Goal: Information Seeking & Learning: Check status

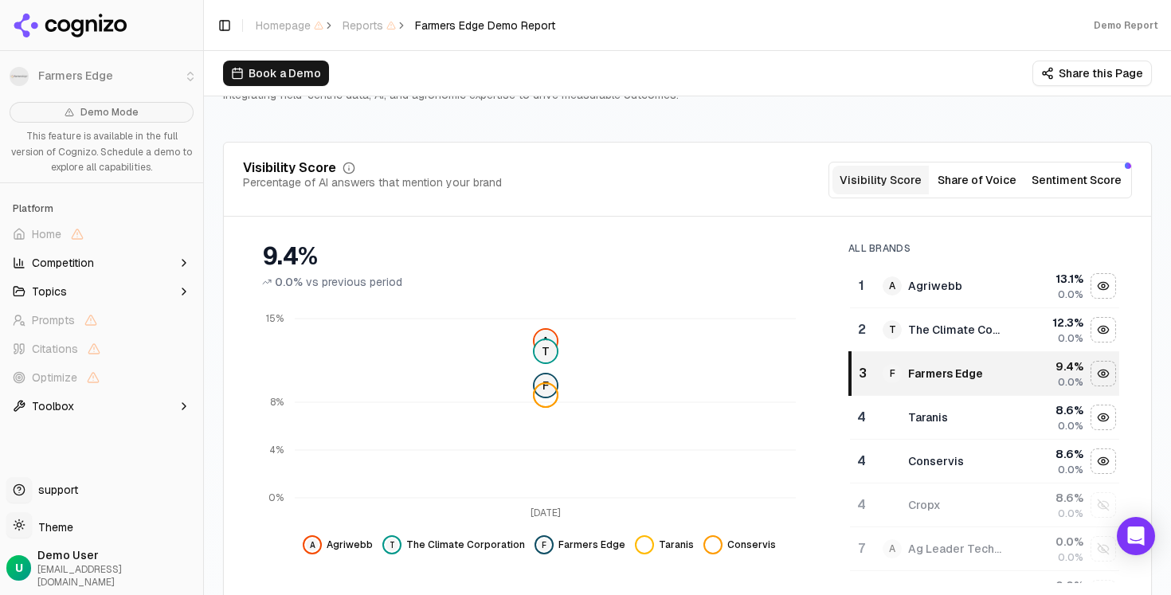
scroll to position [163, 0]
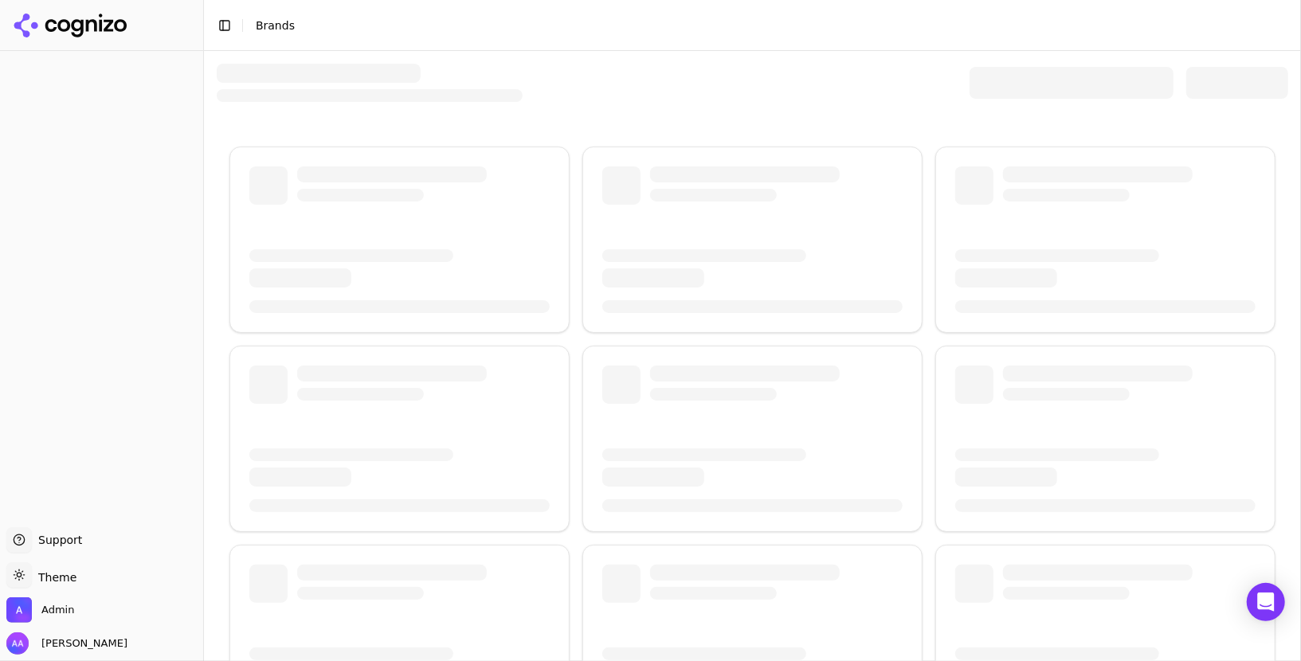
click at [1042, 84] on div at bounding box center [1072, 83] width 204 height 32
click at [1025, 88] on div at bounding box center [1072, 83] width 204 height 32
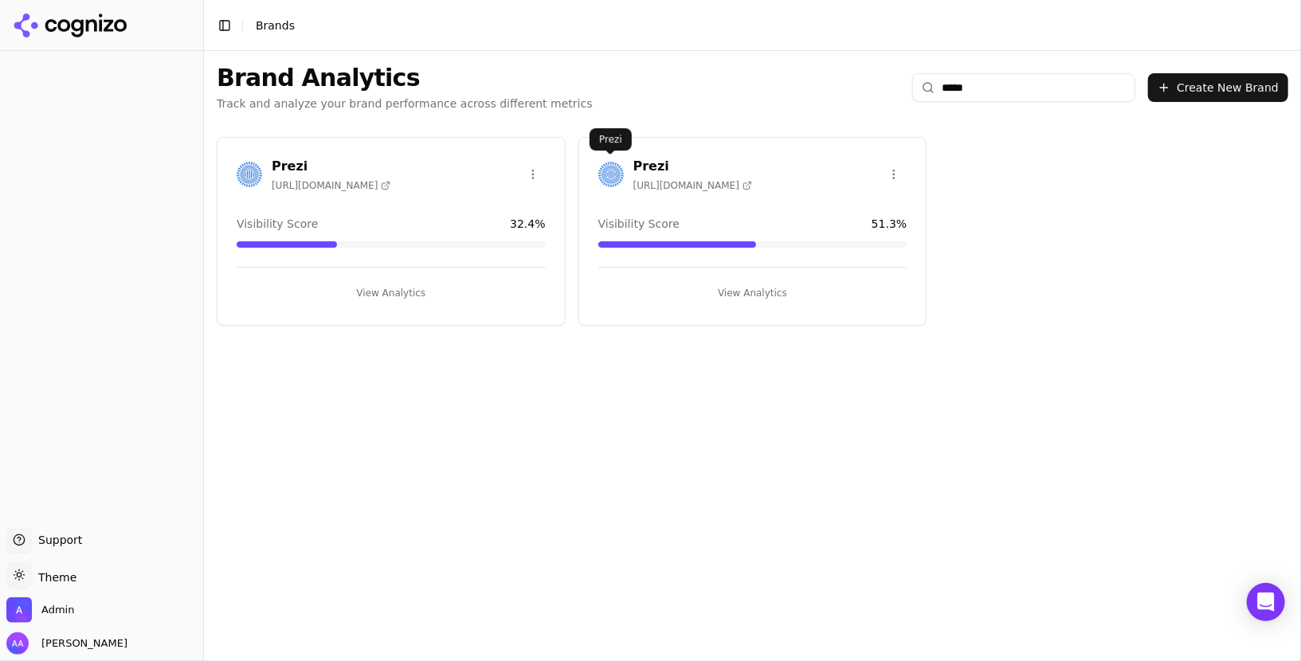
type input "*****"
click at [617, 178] on img at bounding box center [610, 174] width 25 height 25
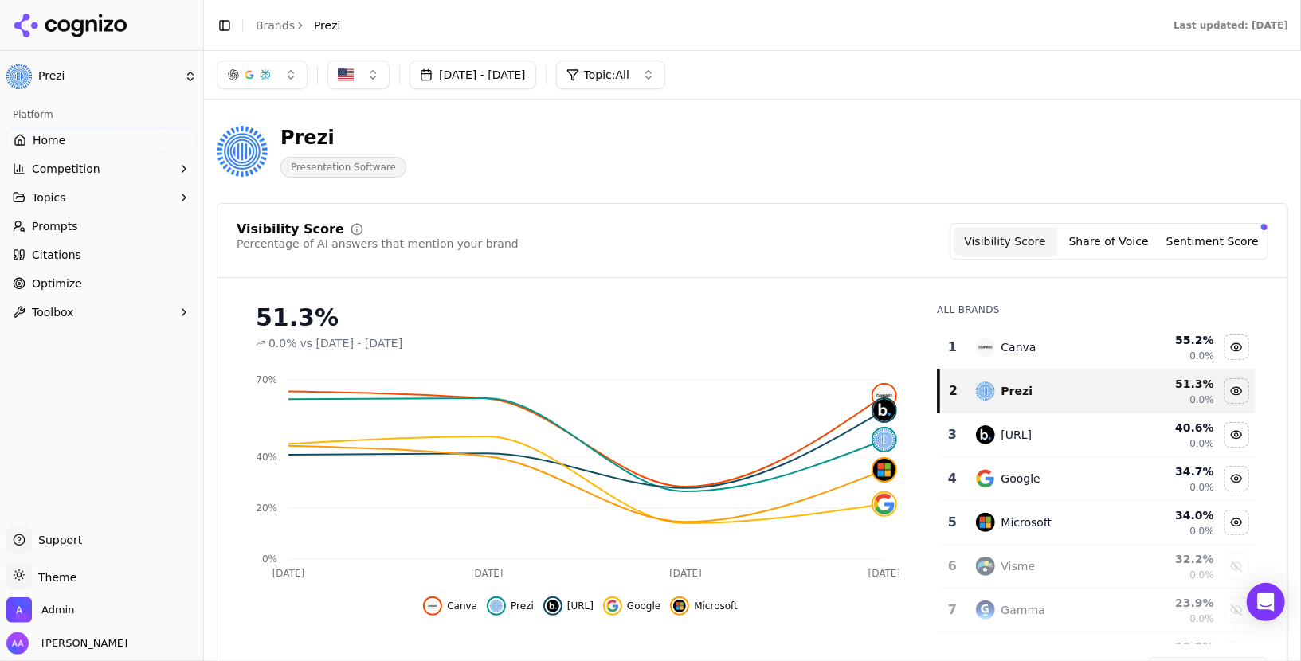
click at [28, 222] on link "Prompts" at bounding box center [101, 226] width 190 height 25
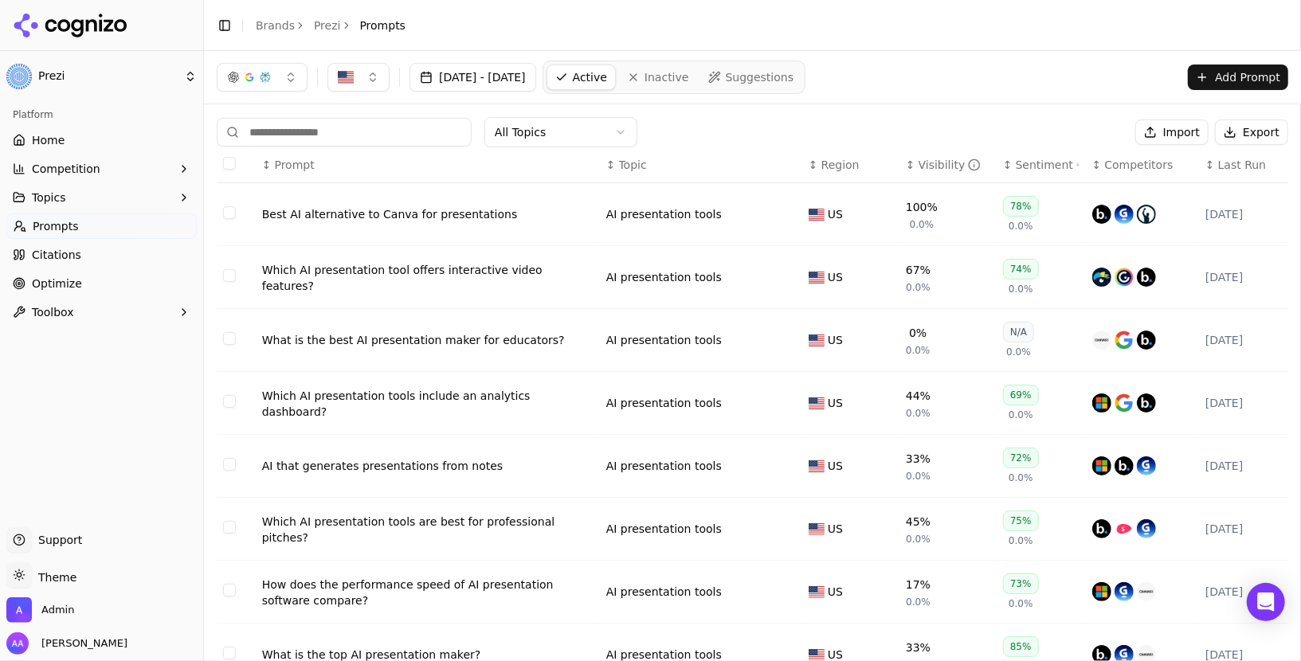
click at [1221, 158] on span "Last Run" at bounding box center [1242, 165] width 48 height 16
click at [582, 143] on html "Prezi Platform Home Competition Topics Prompts Citations Optimize Toolbox Suppo…" at bounding box center [650, 330] width 1301 height 661
click at [759, 110] on html "Prezi Platform Home Competition Topics Prompts Citations Optimize Toolbox Suppo…" at bounding box center [650, 330] width 1301 height 661
click at [689, 78] on span "Inactive" at bounding box center [667, 77] width 45 height 16
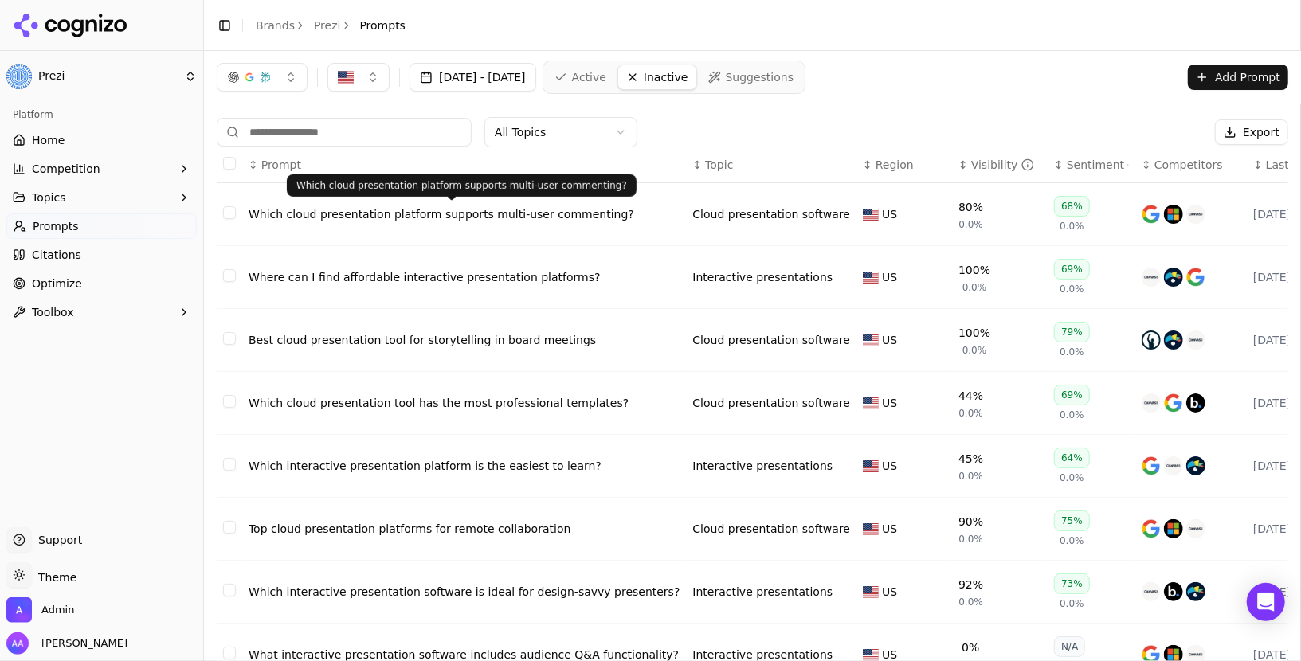
click at [606, 79] on span "Active" at bounding box center [589, 77] width 34 height 16
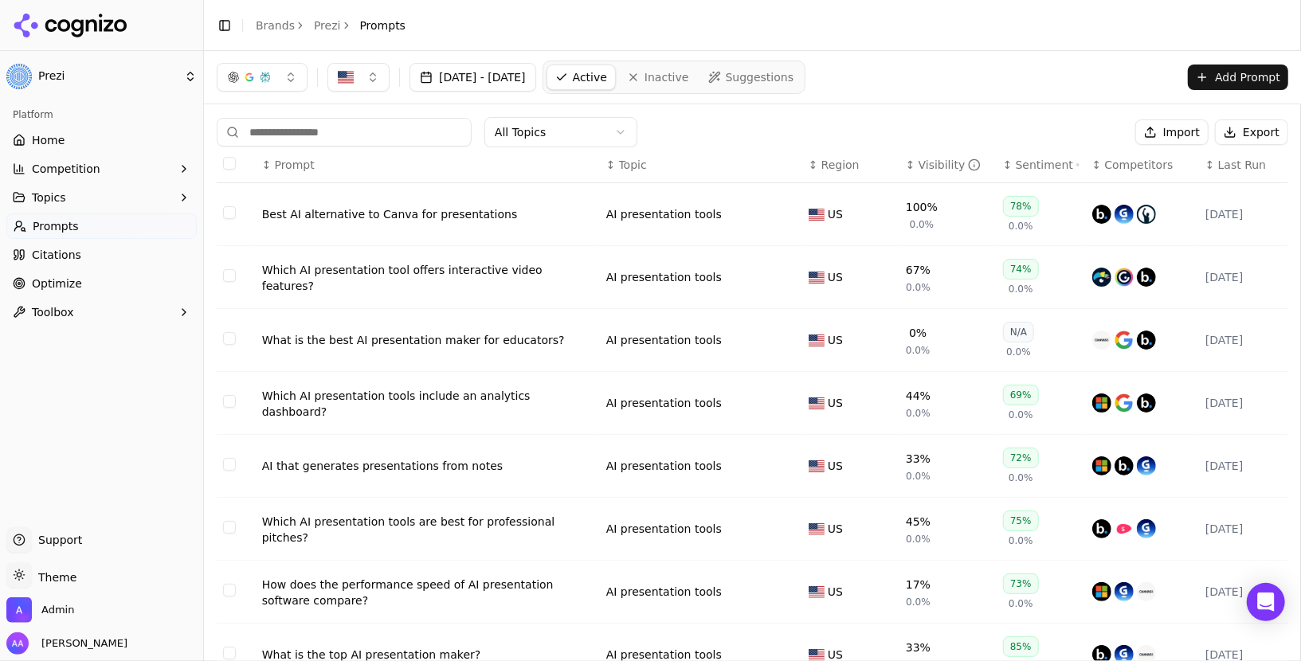
click at [269, 30] on link "Brands" at bounding box center [275, 25] width 39 height 13
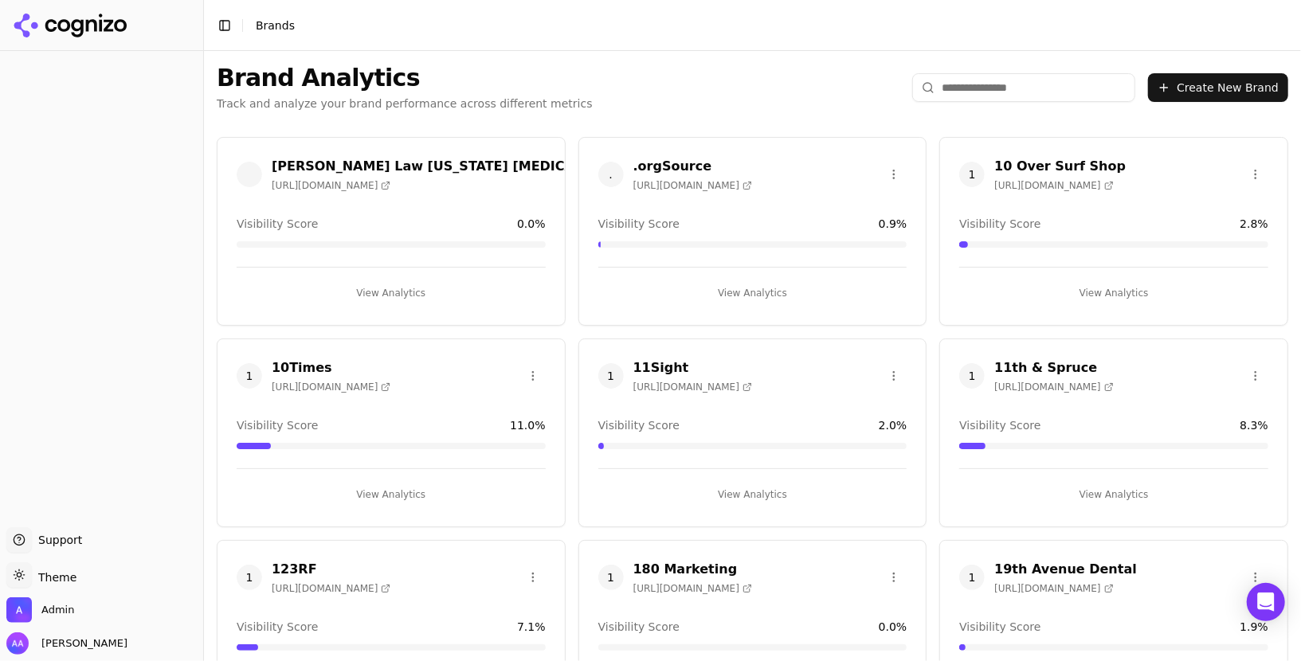
click at [994, 77] on input "search" at bounding box center [1023, 87] width 223 height 29
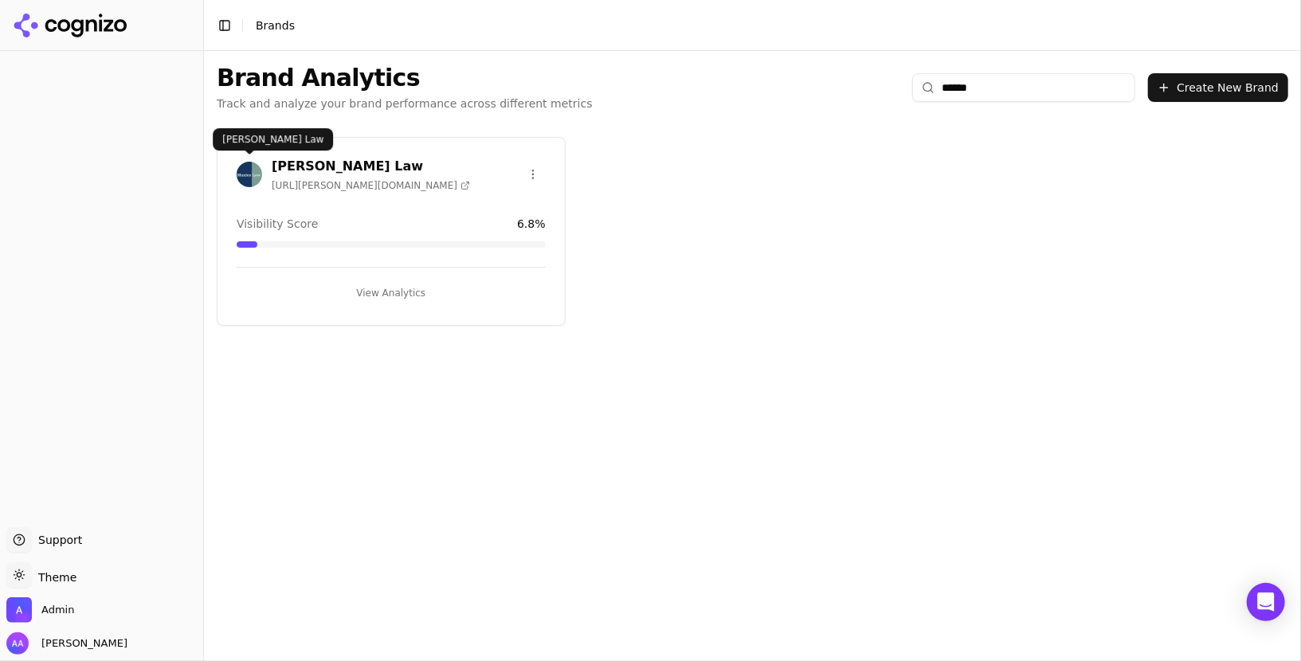
type input "******"
click at [255, 173] on img at bounding box center [249, 174] width 25 height 25
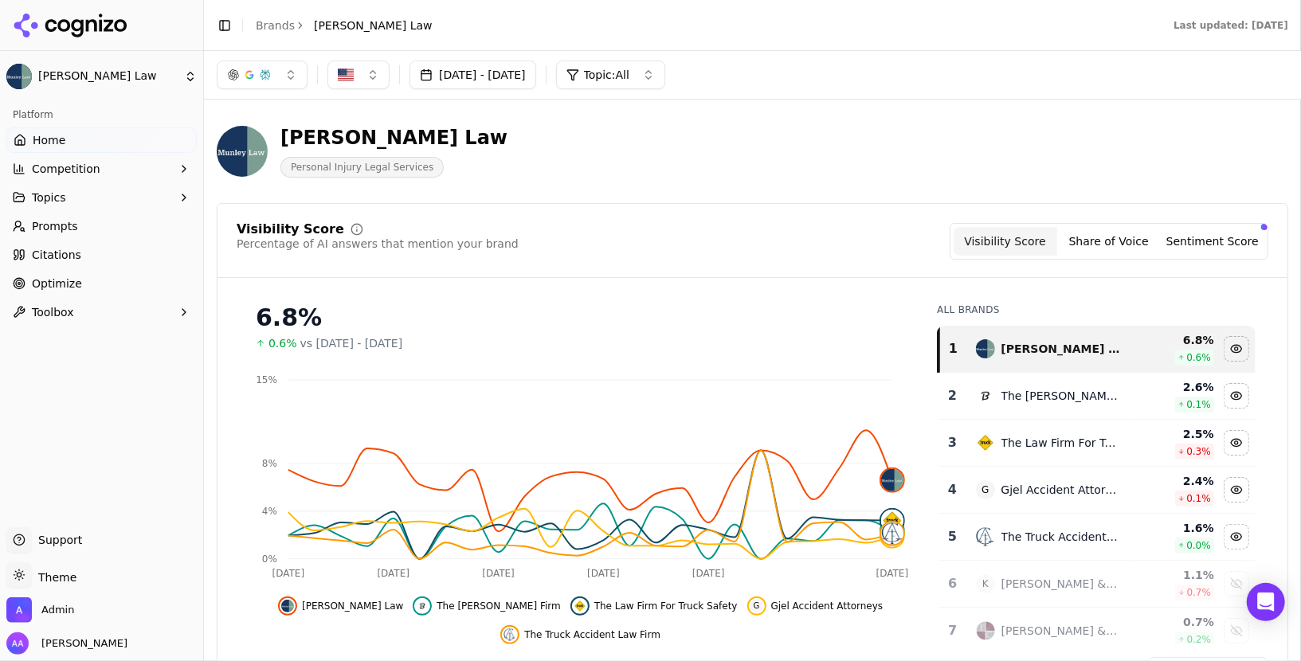
click at [933, 151] on div "Munley Law Personal Injury Legal Services" at bounding box center [753, 151] width 1072 height 78
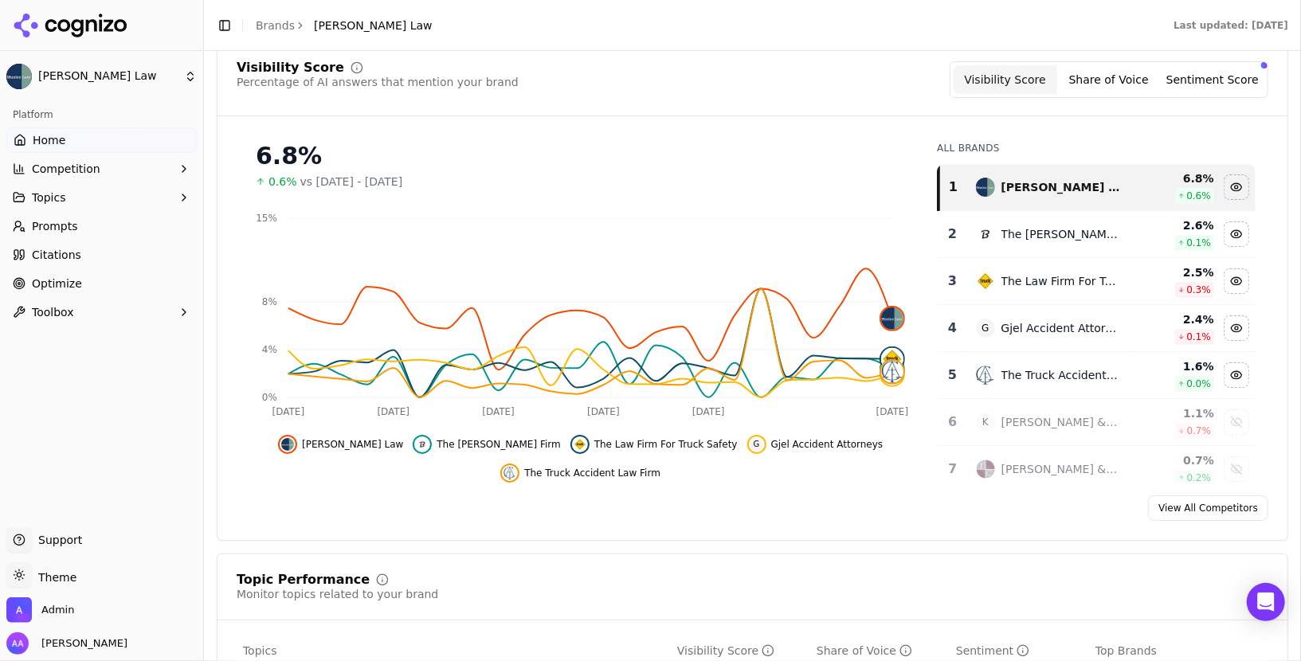
scroll to position [100, 0]
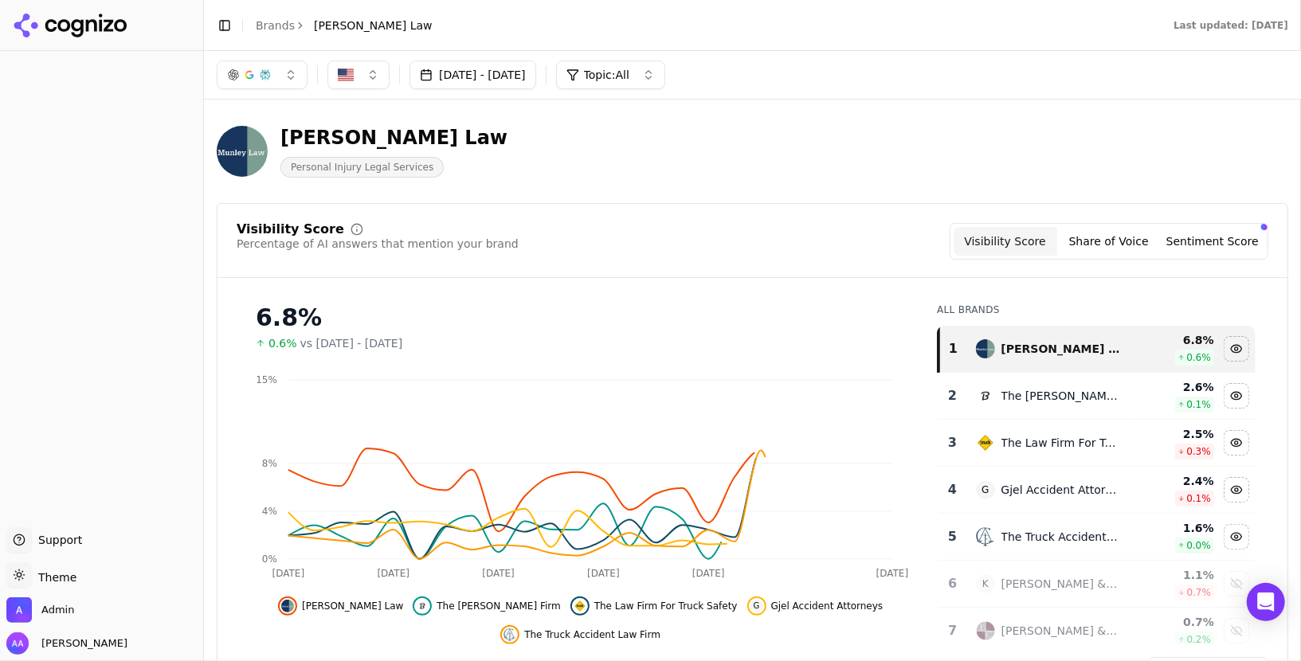
click at [282, 33] on div "Toggle Sidebar Brands Munley Law" at bounding box center [324, 25] width 241 height 22
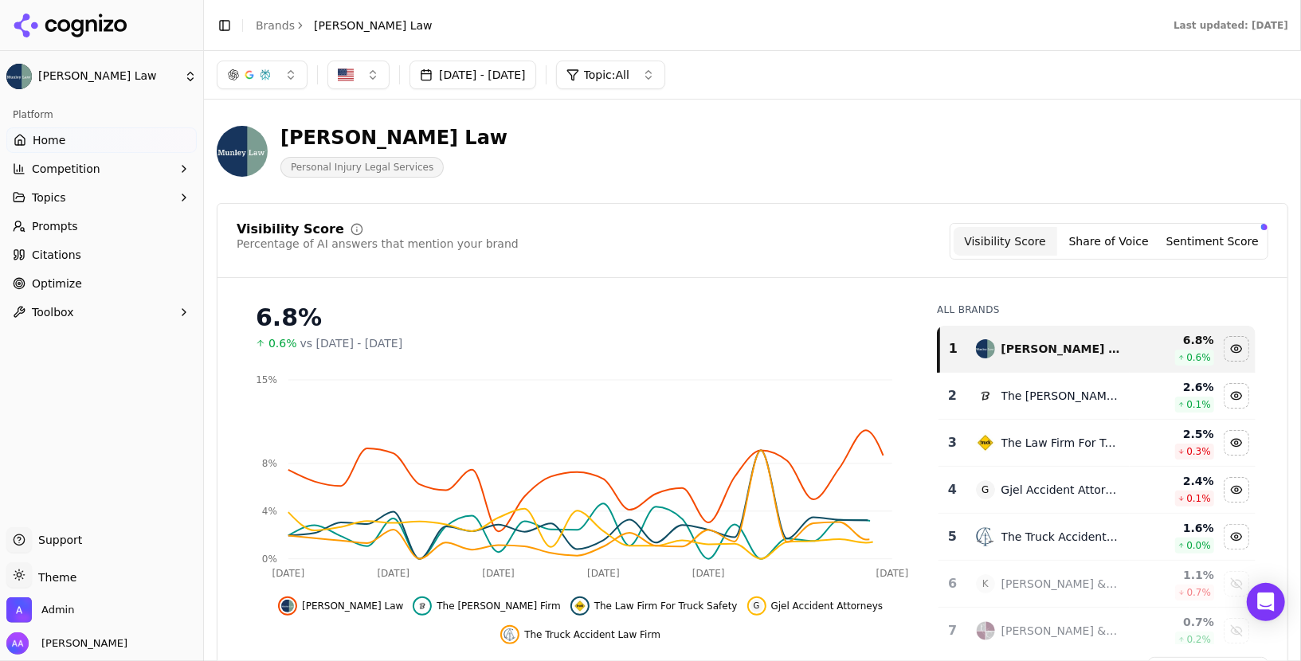
click at [280, 25] on link "Brands" at bounding box center [275, 25] width 39 height 13
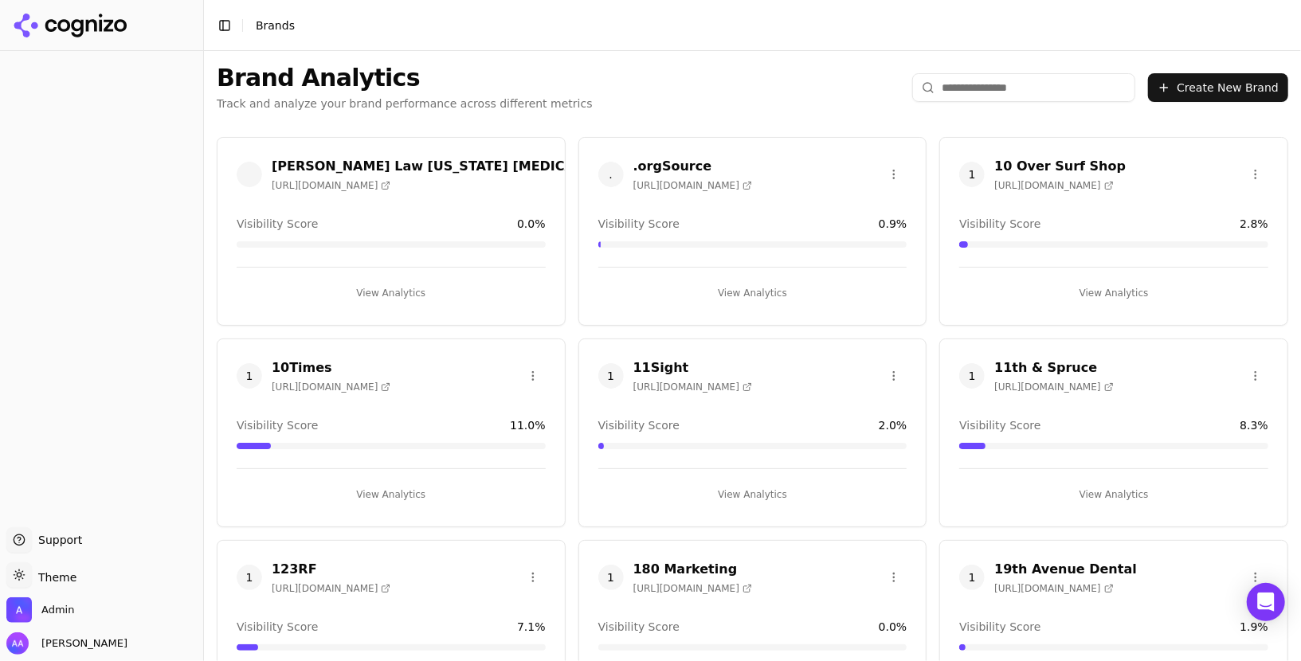
click at [1001, 96] on input "search" at bounding box center [1023, 87] width 223 height 29
type input "*"
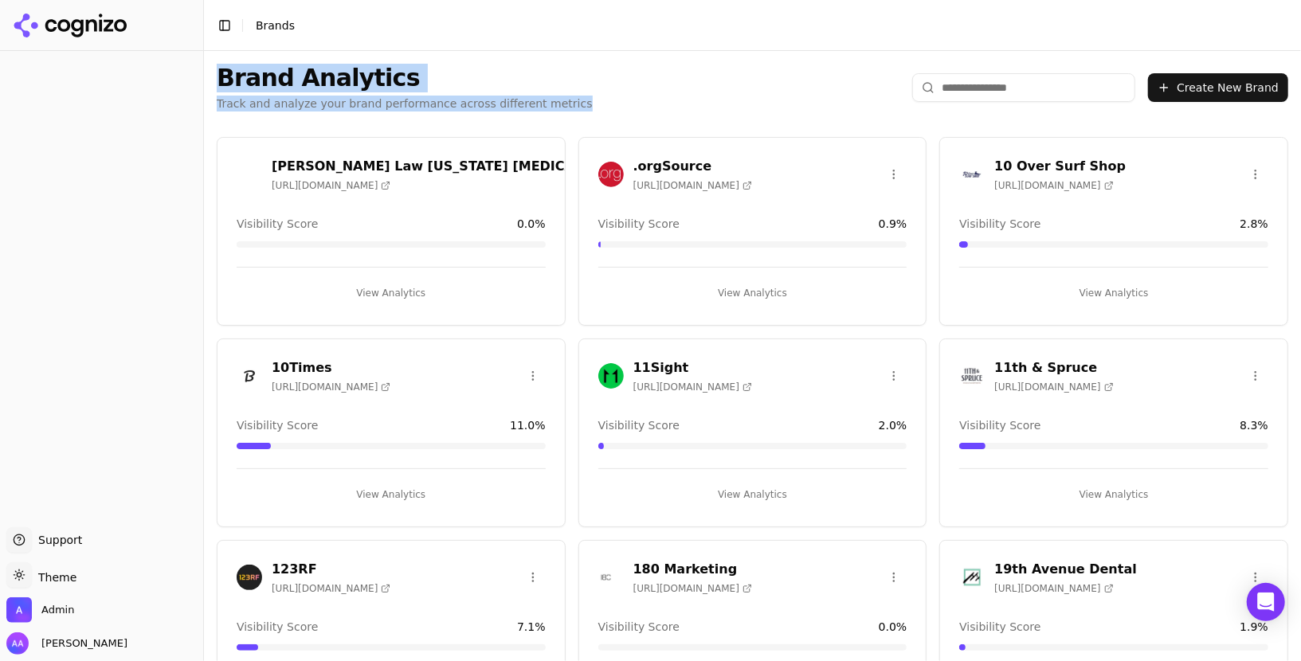
drag, startPoint x: 610, startPoint y: 100, endPoint x: 221, endPoint y: 72, distance: 390.7
click at [221, 72] on div "Brand Analytics Track and analyze your brand performance across different metri…" at bounding box center [752, 87] width 1097 height 73
click at [354, 79] on h1 "Brand Analytics" at bounding box center [405, 78] width 376 height 29
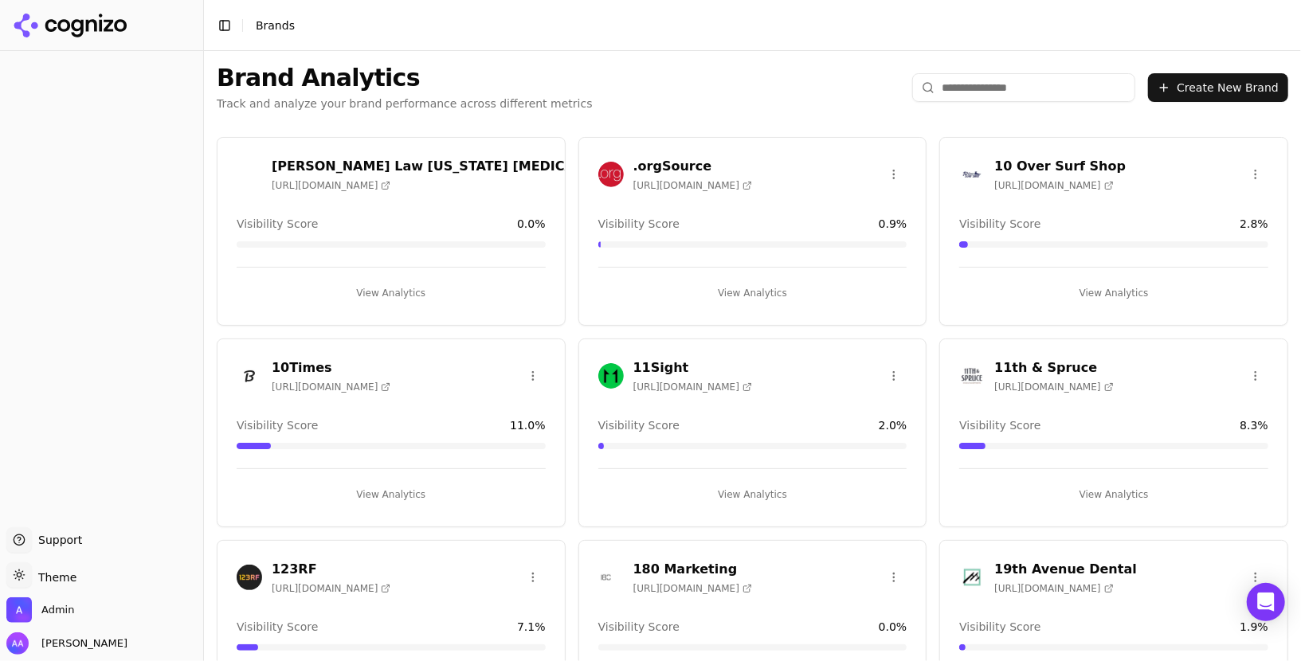
click at [254, 73] on h1 "Brand Analytics" at bounding box center [405, 78] width 376 height 29
click at [309, 77] on h1 "Brand Analytics" at bounding box center [405, 78] width 376 height 29
drag, startPoint x: 452, startPoint y: 80, endPoint x: 463, endPoint y: 86, distance: 12.5
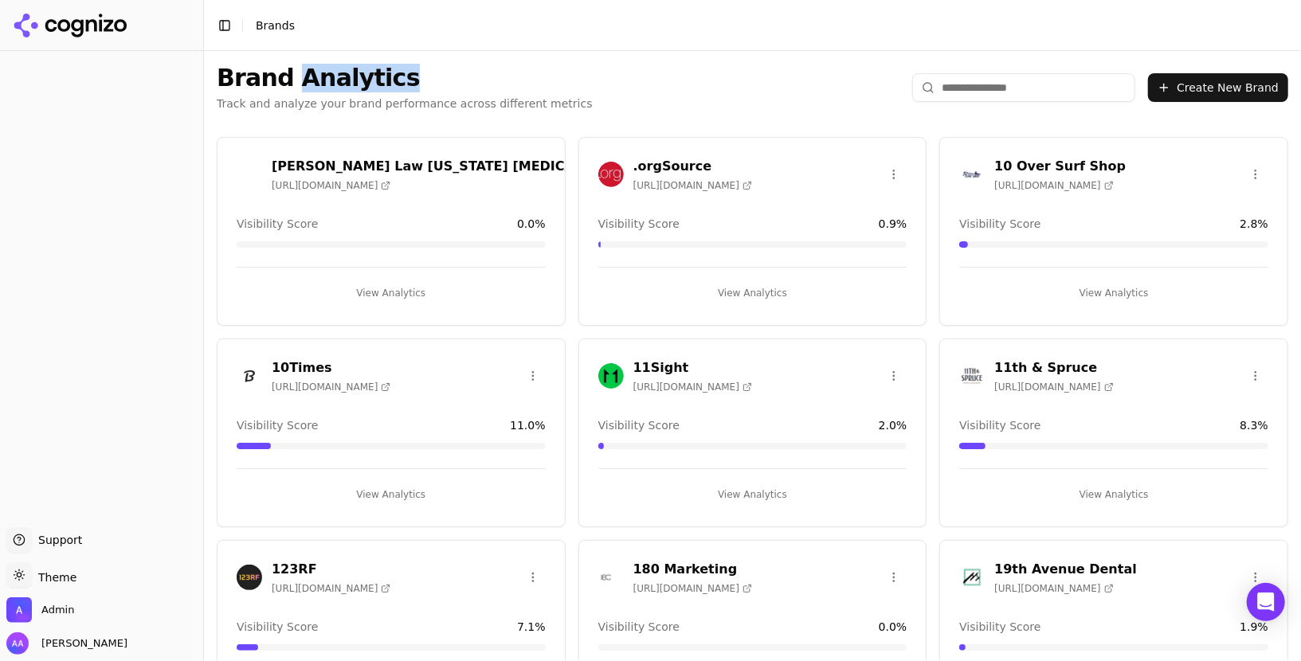
click at [463, 86] on h1 "Brand Analytics" at bounding box center [405, 78] width 376 height 29
click at [970, 73] on input "search" at bounding box center [1023, 87] width 223 height 29
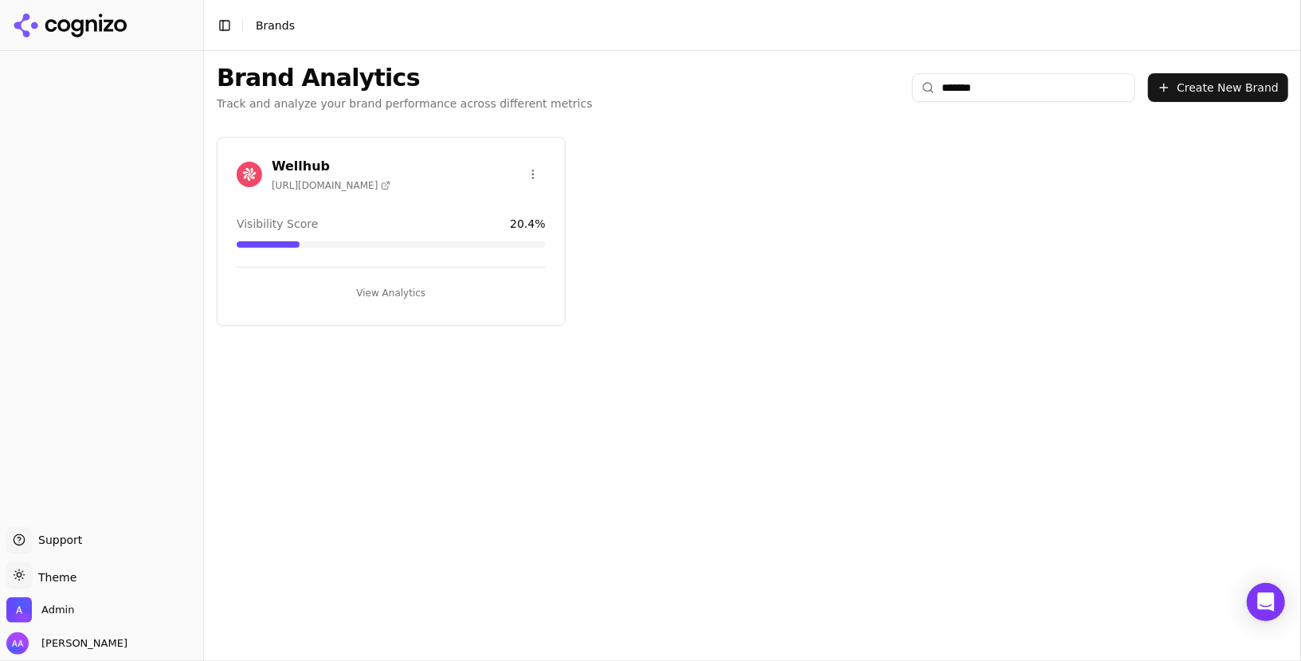
type input "*******"
click at [253, 179] on img at bounding box center [249, 174] width 25 height 25
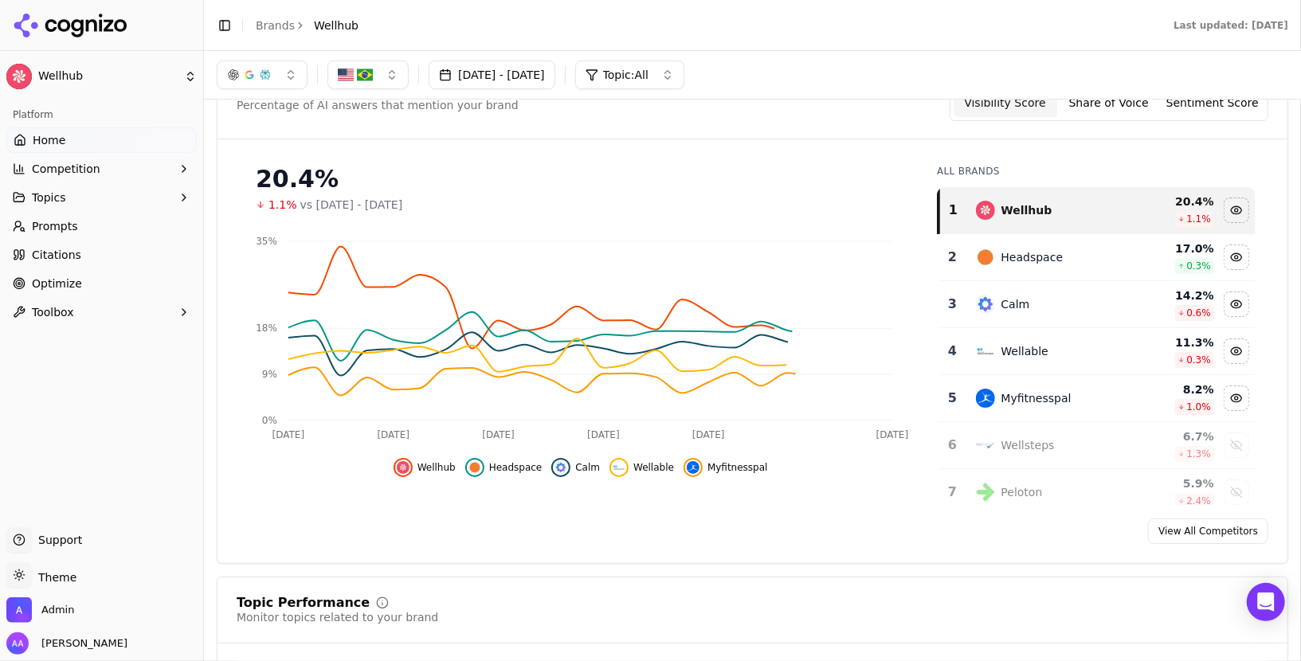
scroll to position [138, 0]
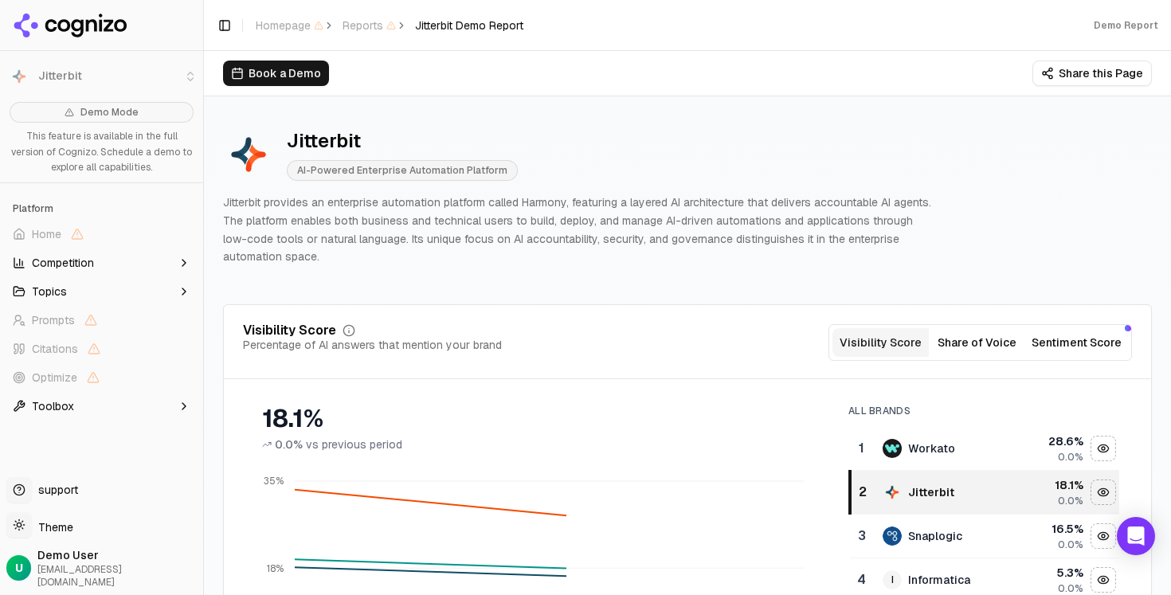
scroll to position [142, 0]
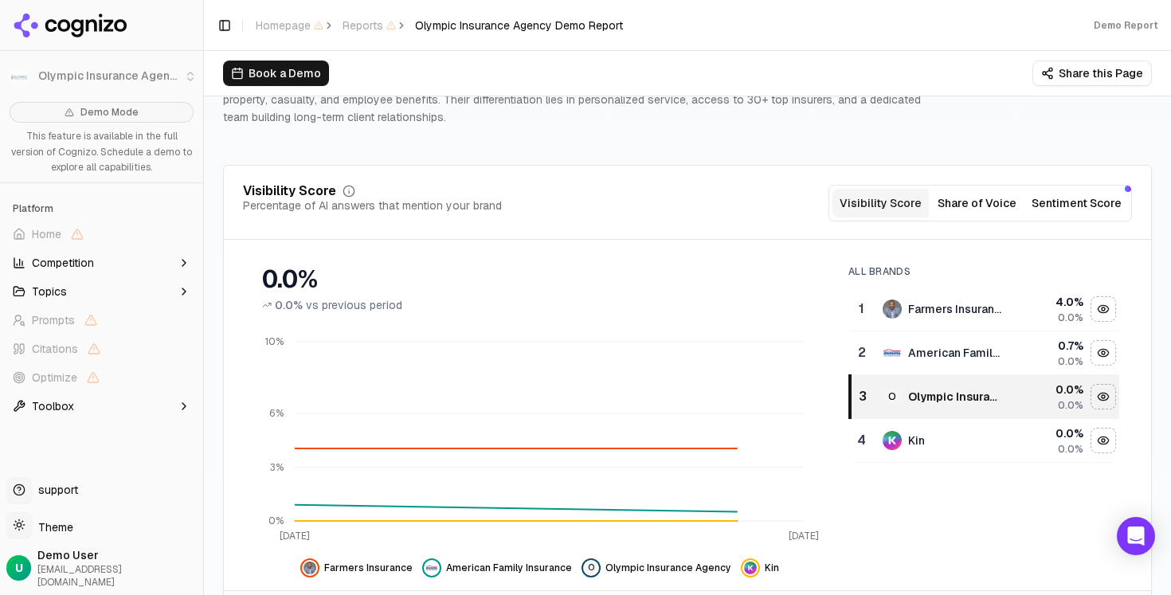
scroll to position [168, 0]
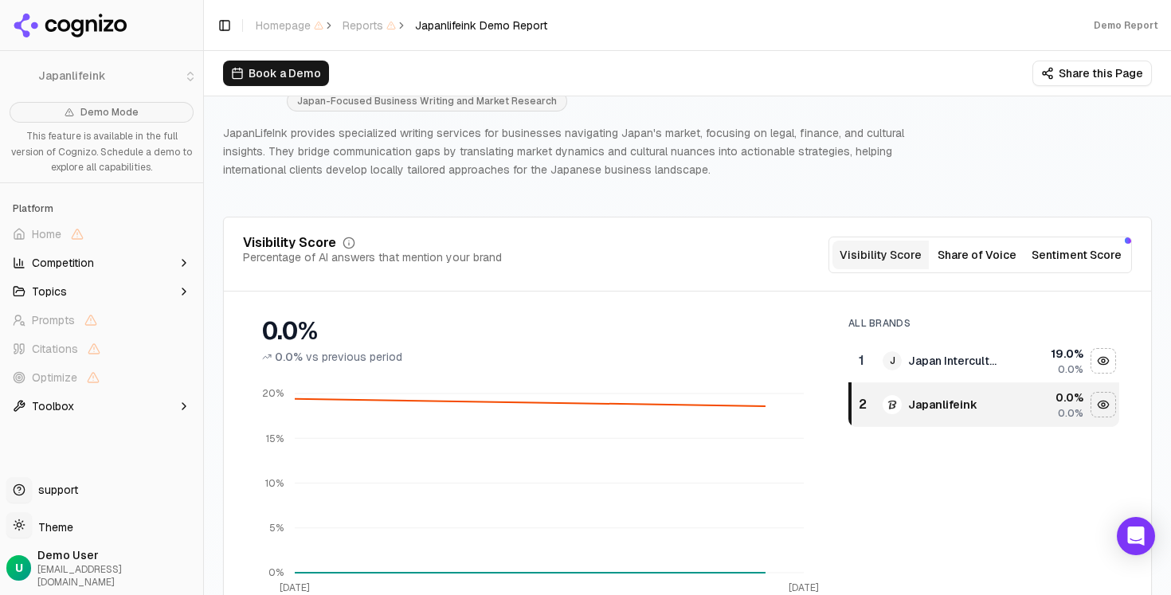
scroll to position [70, 0]
